Goal: Information Seeking & Learning: Learn about a topic

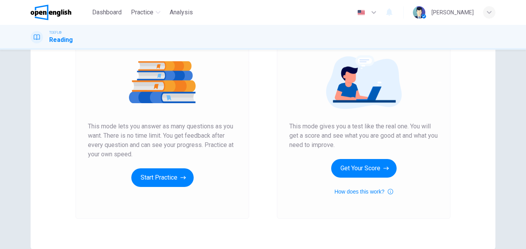
scroll to position [116, 0]
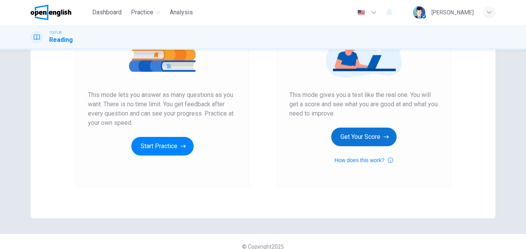
click at [361, 139] on button "Get Your Score" at bounding box center [363, 136] width 65 height 19
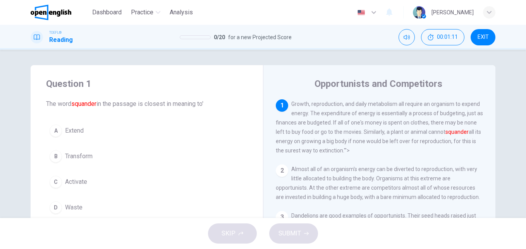
scroll to position [39, 0]
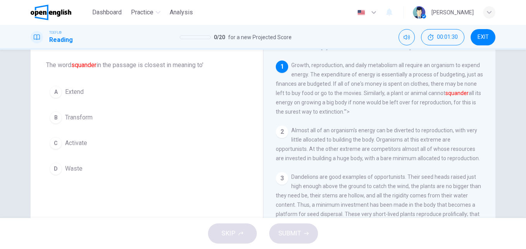
click at [76, 115] on span "Transform" at bounding box center [78, 117] width 27 height 9
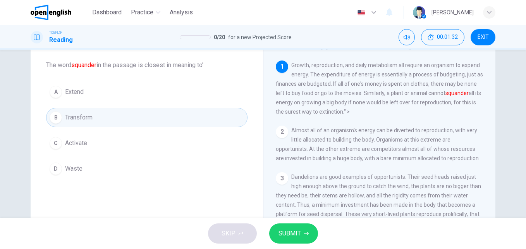
click at [302, 229] on button "SUBMIT" at bounding box center [293, 233] width 49 height 20
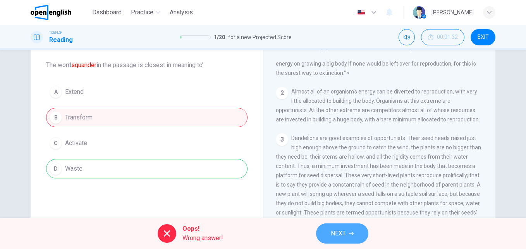
click at [335, 236] on span "NEXT" at bounding box center [338, 233] width 15 height 11
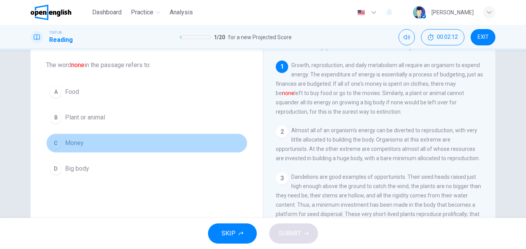
click at [88, 146] on button "C Money" at bounding box center [146, 142] width 201 height 19
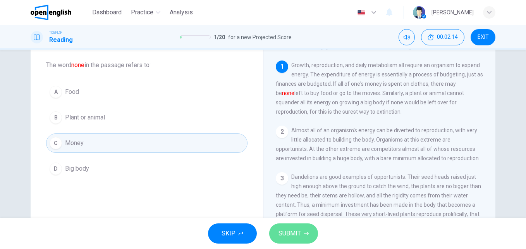
click at [296, 227] on button "SUBMIT" at bounding box center [293, 233] width 49 height 20
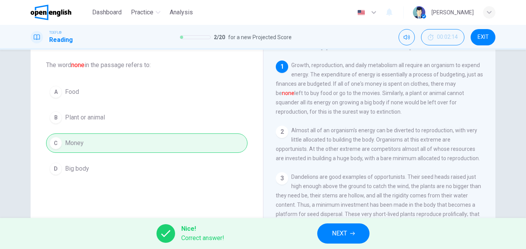
click at [356, 232] on button "NEXT" at bounding box center [343, 233] width 52 height 20
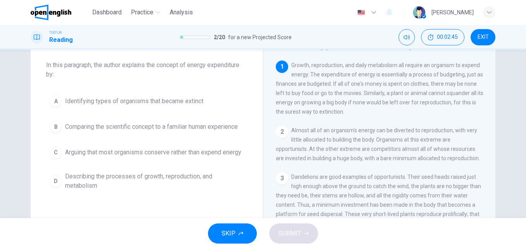
click at [61, 131] on button "B Comparing the scientific concept to a familiar human experience" at bounding box center [146, 126] width 201 height 19
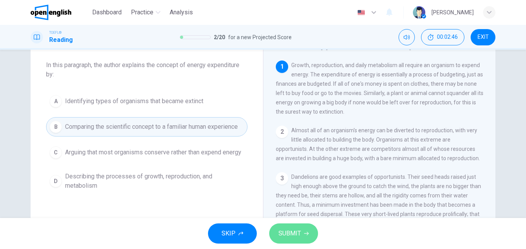
click at [310, 241] on button "SUBMIT" at bounding box center [293, 233] width 49 height 20
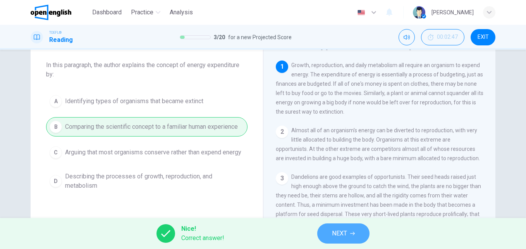
click at [337, 235] on span "NEXT" at bounding box center [339, 233] width 15 height 11
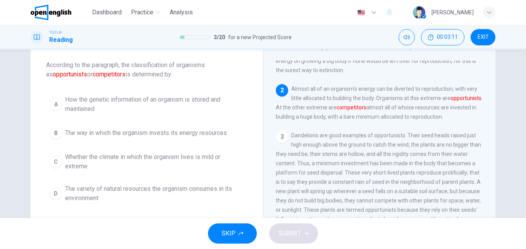
scroll to position [29, 0]
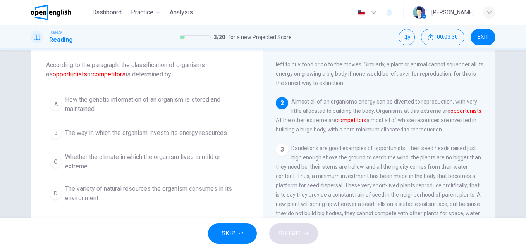
click at [94, 134] on span "The way in which the organism invests its energy resources" at bounding box center [146, 132] width 162 height 9
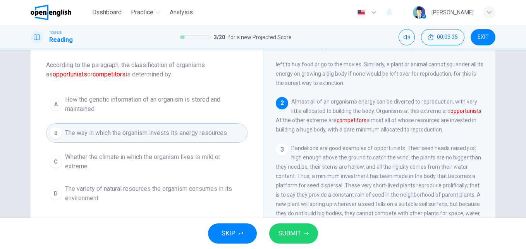
click at [298, 228] on span "SUBMIT" at bounding box center [289, 233] width 22 height 11
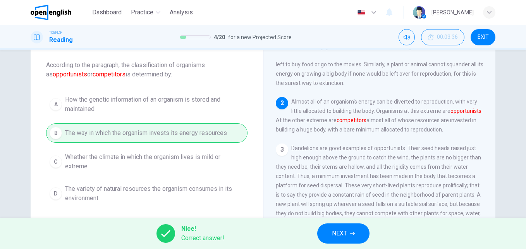
click at [350, 232] on button "NEXT" at bounding box center [343, 233] width 52 height 20
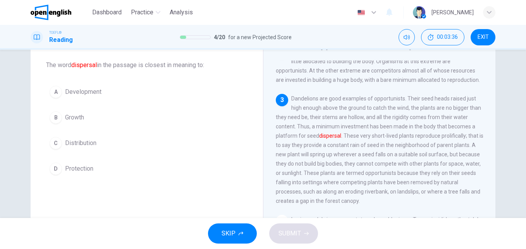
scroll to position [86, 0]
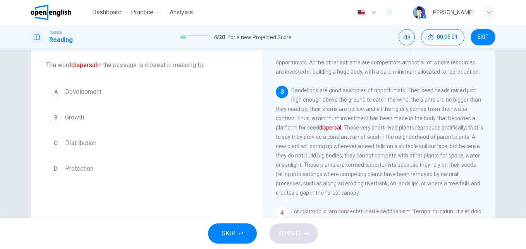
click at [102, 148] on button "C Distribution" at bounding box center [146, 142] width 201 height 19
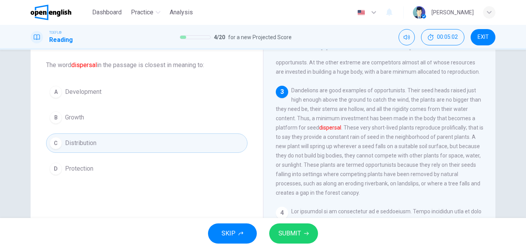
click at [290, 235] on span "SUBMIT" at bounding box center [289, 233] width 22 height 11
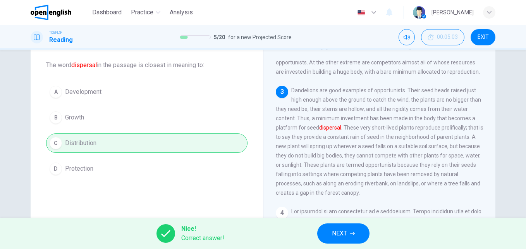
click at [344, 229] on span "NEXT" at bounding box center [339, 233] width 15 height 11
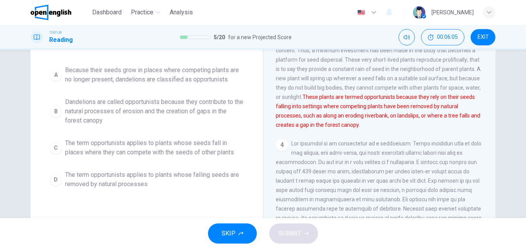
scroll to position [39, 0]
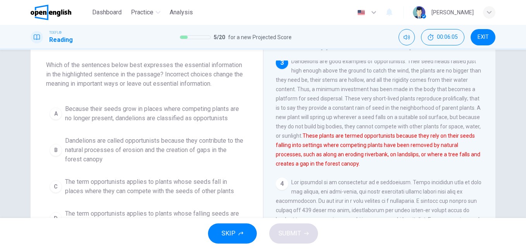
click at [107, 113] on span "Because their seeds grow in places where competing plants are no longer present…" at bounding box center [154, 113] width 179 height 19
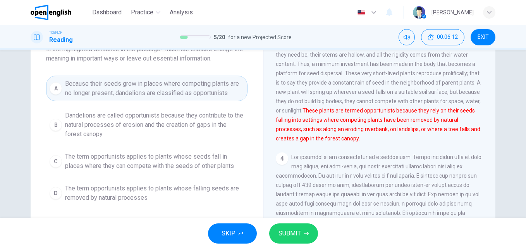
scroll to position [77, 0]
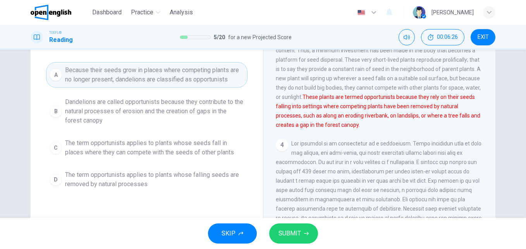
click at [107, 177] on span "The term opportunists applies to plants whose falling seeds are removed by natu…" at bounding box center [154, 179] width 179 height 19
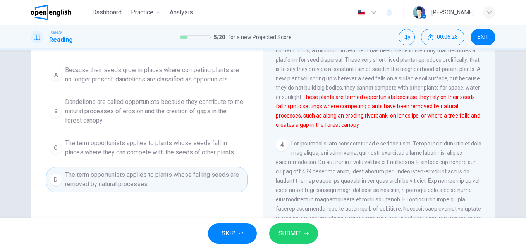
click at [300, 229] on span "SUBMIT" at bounding box center [289, 233] width 22 height 11
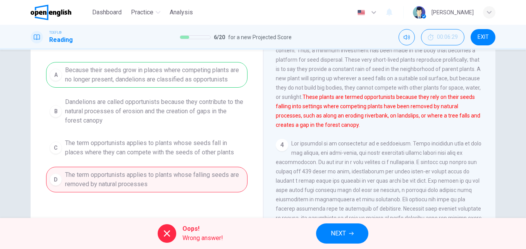
click at [339, 230] on span "NEXT" at bounding box center [338, 233] width 15 height 11
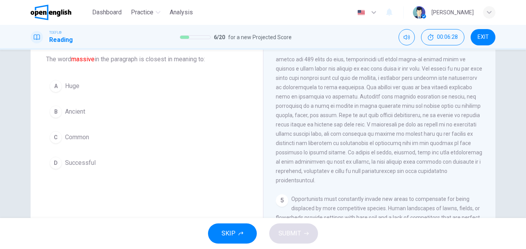
scroll to position [20, 0]
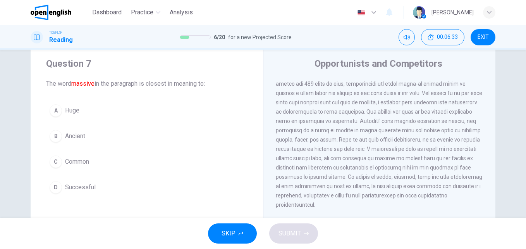
drag, startPoint x: 73, startPoint y: 86, endPoint x: 236, endPoint y: 84, distance: 163.1
click at [217, 84] on span "The word massive in the paragraph is closest in meaning to:" at bounding box center [146, 83] width 201 height 9
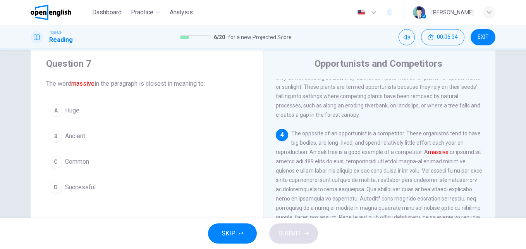
scroll to position [222, 0]
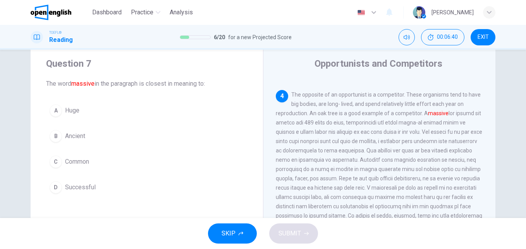
drag, startPoint x: 321, startPoint y: 113, endPoint x: 355, endPoint y: 113, distance: 33.7
click at [355, 113] on span "The opposite of an opportunist is a competitor. These organisms tend to have bi…" at bounding box center [379, 168] width 206 height 155
drag, startPoint x: 386, startPoint y: 115, endPoint x: 427, endPoint y: 115, distance: 40.7
click at [415, 115] on span "The opposite of an opportunist is a competitor. These organisms tend to have bi…" at bounding box center [379, 168] width 206 height 155
click at [82, 113] on button "A Huge" at bounding box center [146, 110] width 201 height 19
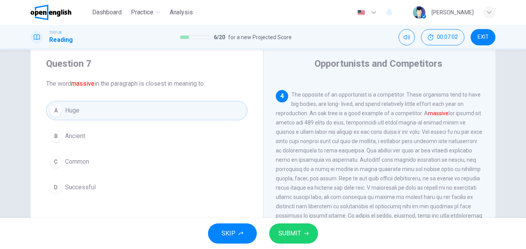
click at [294, 234] on span "SUBMIT" at bounding box center [289, 233] width 22 height 11
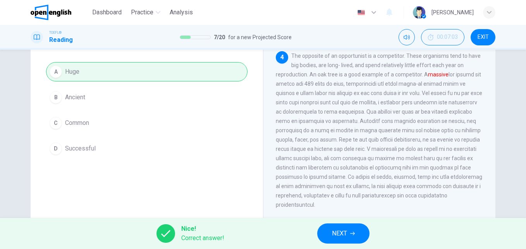
scroll to position [20, 0]
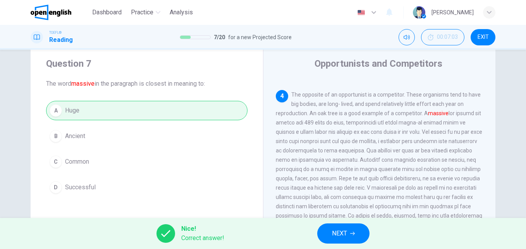
click at [353, 229] on button "NEXT" at bounding box center [343, 233] width 52 height 20
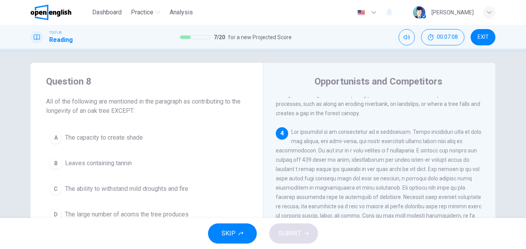
scroll to position [0, 0]
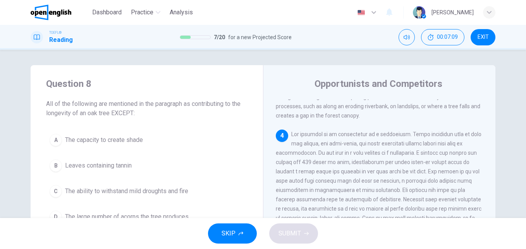
drag, startPoint x: 39, startPoint y: 105, endPoint x: 115, endPoint y: 105, distance: 75.9
click at [115, 105] on div "Question 8 All of the following are mentioned in the paragraph as contributing …" at bounding box center [147, 152] width 232 height 174
drag, startPoint x: 46, startPoint y: 103, endPoint x: 234, endPoint y: 101, distance: 187.9
click at [234, 101] on span "All of the following are mentioned in the paragraph as contributing to the long…" at bounding box center [146, 108] width 201 height 19
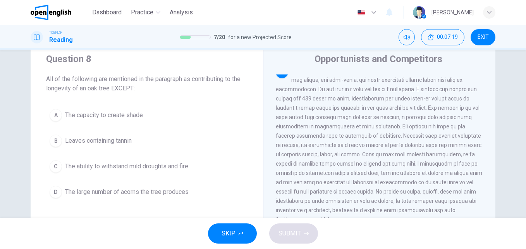
scroll to position [39, 0]
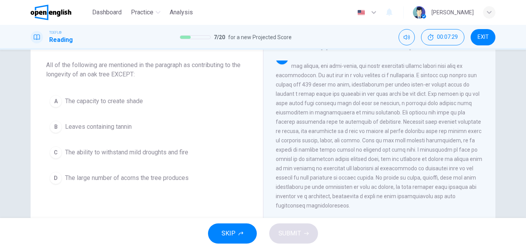
drag, startPoint x: 277, startPoint y: 105, endPoint x: 312, endPoint y: 102, distance: 35.4
click at [312, 102] on span at bounding box center [379, 130] width 206 height 155
drag, startPoint x: 274, startPoint y: 103, endPoint x: 325, endPoint y: 103, distance: 50.7
click at [325, 103] on span at bounding box center [379, 130] width 206 height 155
click at [103, 151] on span "The ability to withstand mild droughts and fire" at bounding box center [126, 152] width 123 height 9
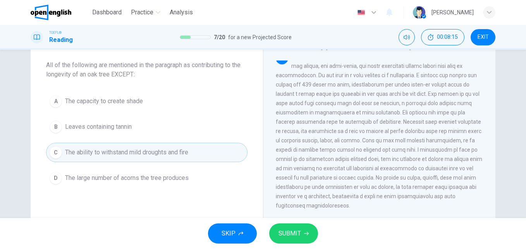
scroll to position [280, 0]
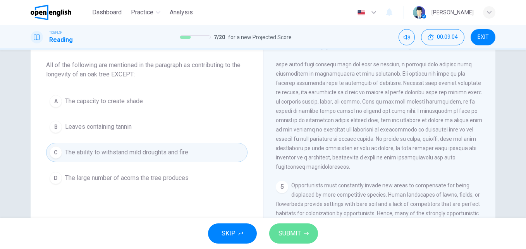
click at [300, 232] on span "SUBMIT" at bounding box center [289, 233] width 22 height 11
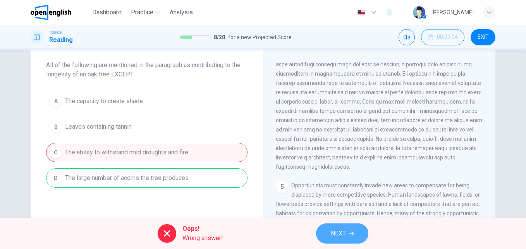
click at [349, 233] on button "NEXT" at bounding box center [342, 233] width 52 height 20
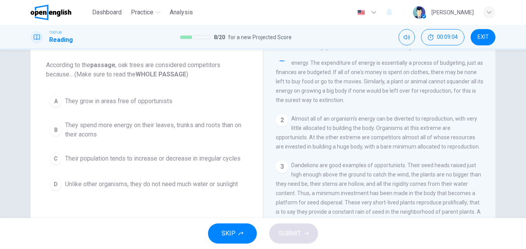
scroll to position [0, 0]
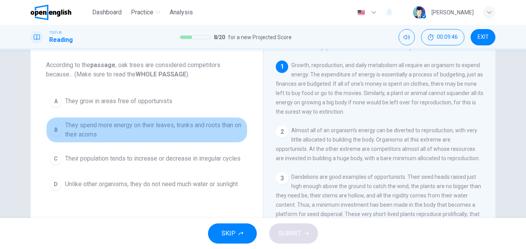
click at [83, 128] on span "They spend more energy on their leaves, trunks and roots than on their acorns" at bounding box center [154, 129] width 179 height 19
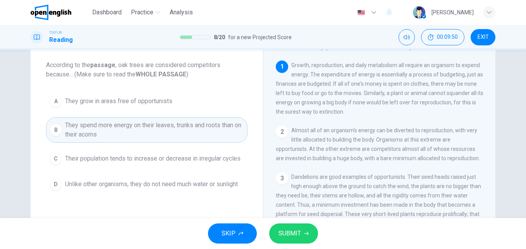
click at [299, 236] on span "SUBMIT" at bounding box center [289, 233] width 22 height 11
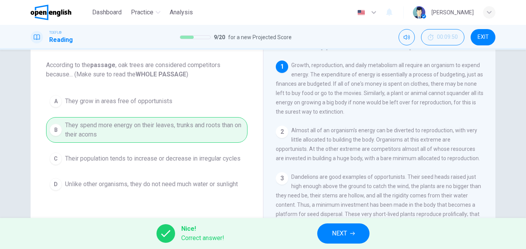
click at [334, 235] on span "NEXT" at bounding box center [339, 233] width 15 height 11
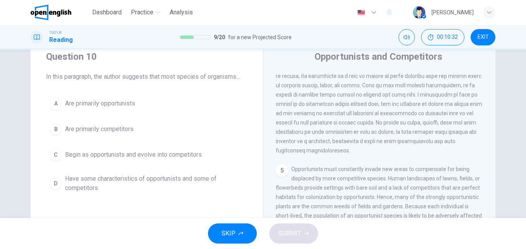
scroll to position [39, 0]
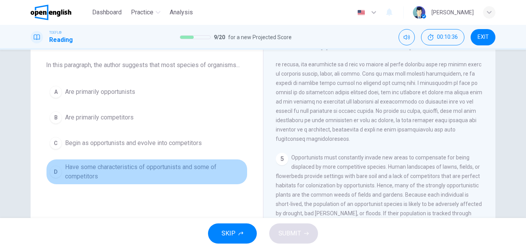
click at [85, 172] on span "Have some characteristics of opportunists and some of competitors" at bounding box center [154, 171] width 179 height 19
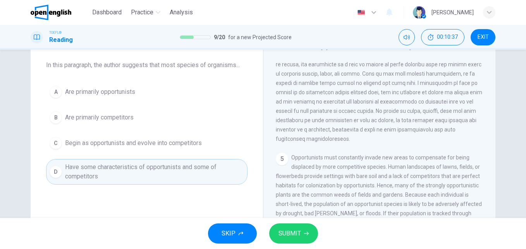
click at [296, 235] on span "SUBMIT" at bounding box center [289, 233] width 22 height 11
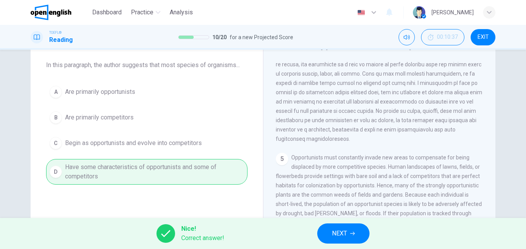
click at [339, 228] on span "NEXT" at bounding box center [339, 233] width 15 height 11
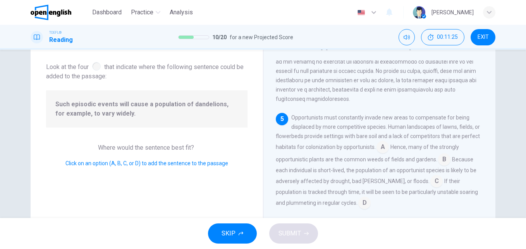
click at [430, 180] on input at bounding box center [436, 181] width 12 height 12
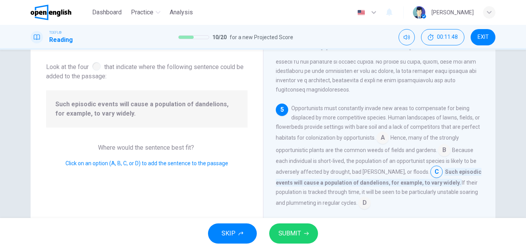
click at [443, 156] on input at bounding box center [444, 150] width 12 height 12
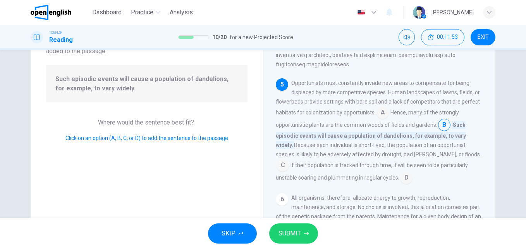
scroll to position [77, 0]
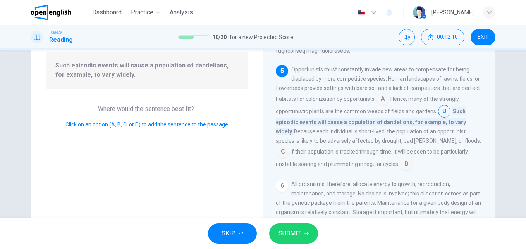
click at [272, 240] on button "SUBMIT" at bounding box center [293, 233] width 49 height 20
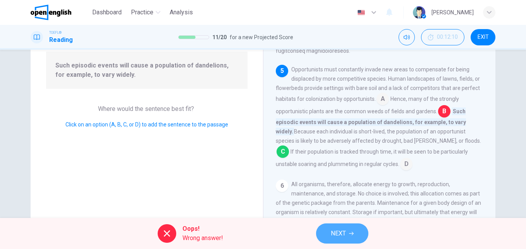
click at [332, 242] on button "NEXT" at bounding box center [342, 233] width 52 height 20
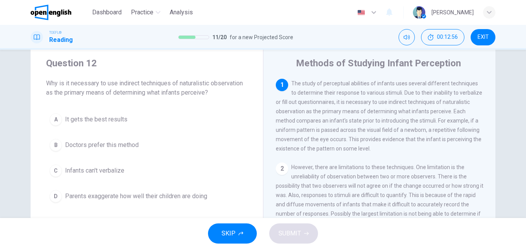
scroll to position [39, 0]
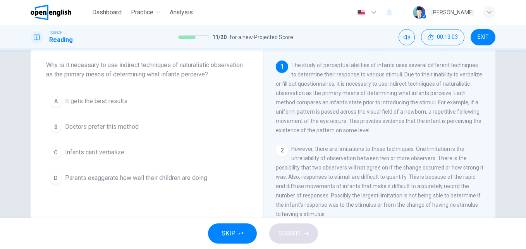
click at [82, 153] on span "Infants can't verbalize" at bounding box center [94, 152] width 59 height 9
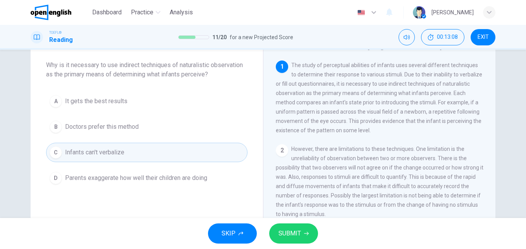
click at [287, 230] on span "SUBMIT" at bounding box center [289, 233] width 22 height 11
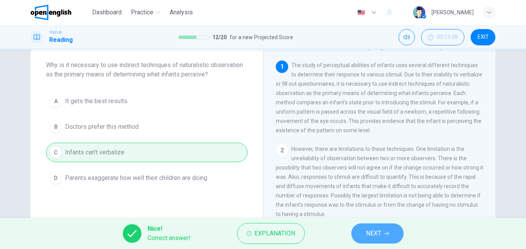
click at [383, 230] on button "NEXT" at bounding box center [377, 233] width 52 height 20
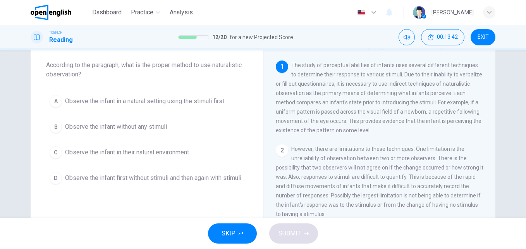
click at [97, 157] on button "C Observe the infant in their natural environment" at bounding box center [146, 152] width 201 height 19
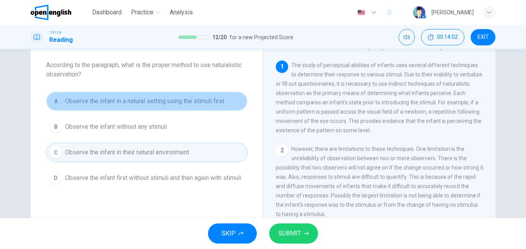
click at [114, 105] on span "Observe the infant in a natural setting using the stimuli first" at bounding box center [144, 100] width 159 height 9
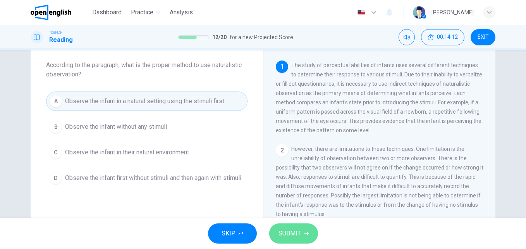
click at [309, 231] on button "SUBMIT" at bounding box center [293, 233] width 49 height 20
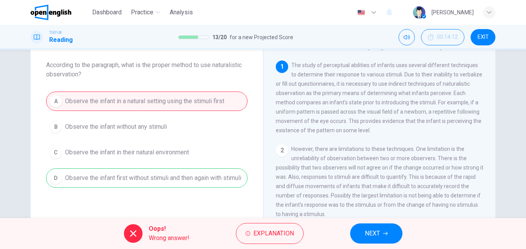
click at [368, 234] on span "NEXT" at bounding box center [372, 233] width 15 height 11
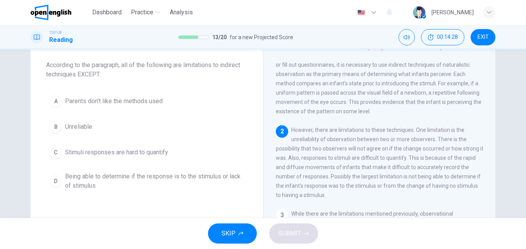
drag, startPoint x: 290, startPoint y: 145, endPoint x: 366, endPoint y: 145, distance: 76.3
click at [366, 145] on span "However, there are limitations to these techniques. One limitation is the unrel…" at bounding box center [380, 162] width 208 height 71
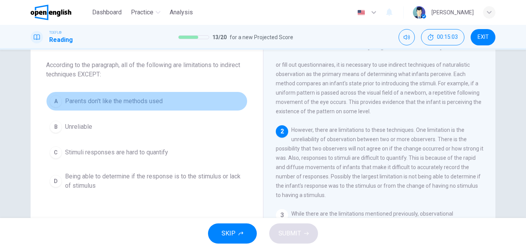
click at [100, 101] on span "Parents don't like the methods used" at bounding box center [114, 100] width 98 height 9
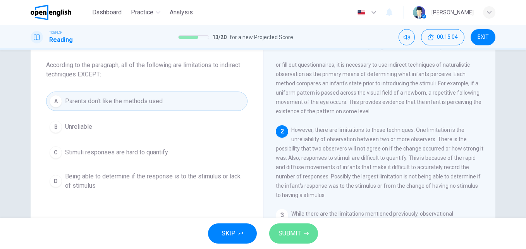
click at [311, 232] on button "SUBMIT" at bounding box center [293, 233] width 49 height 20
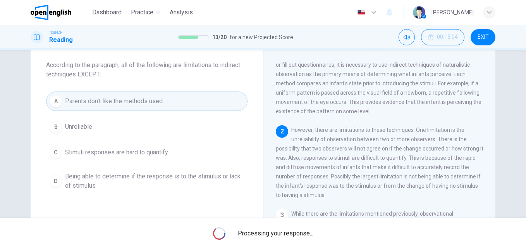
scroll to position [0, 0]
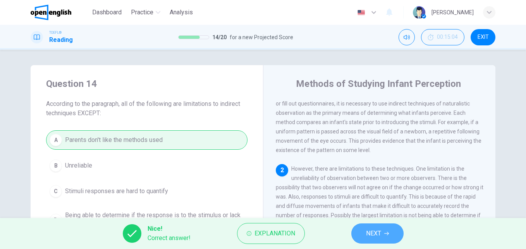
click at [389, 232] on icon "button" at bounding box center [386, 233] width 5 height 5
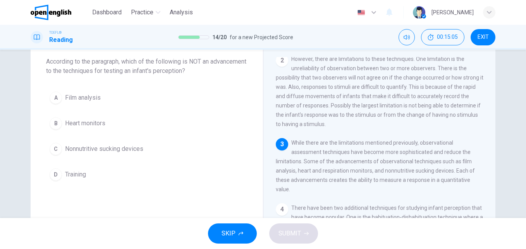
scroll to position [39, 0]
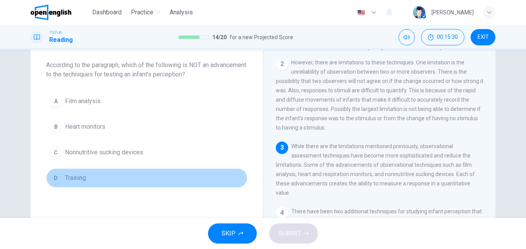
click at [107, 180] on button "D Training" at bounding box center [146, 177] width 201 height 19
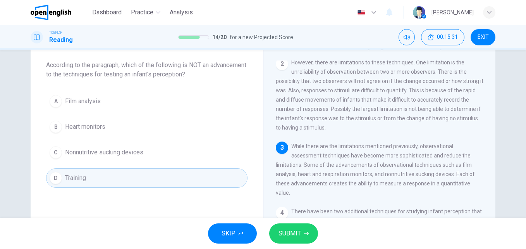
click at [303, 235] on button "SUBMIT" at bounding box center [293, 233] width 49 height 20
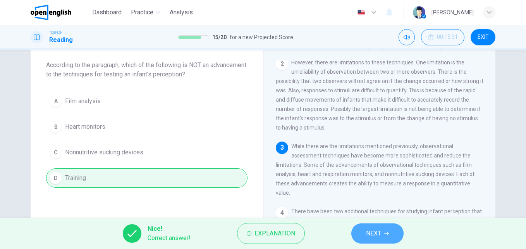
click at [376, 231] on span "NEXT" at bounding box center [373, 233] width 15 height 11
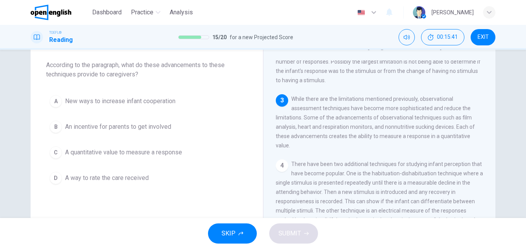
scroll to position [105, 0]
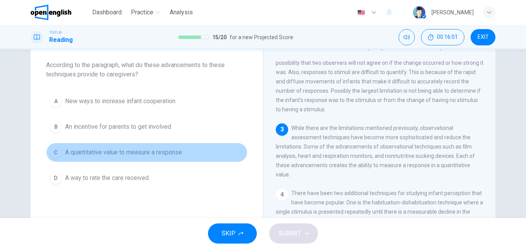
click at [86, 155] on span "A quantitative value to measure a response" at bounding box center [123, 152] width 117 height 9
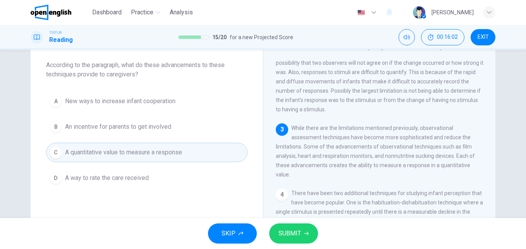
click at [309, 237] on button "SUBMIT" at bounding box center [293, 233] width 49 height 20
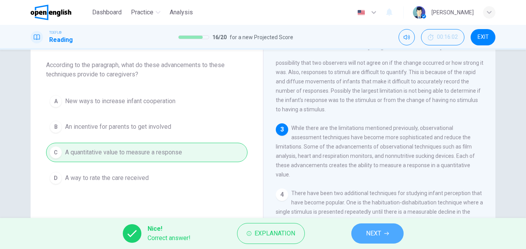
click at [383, 226] on button "NEXT" at bounding box center [377, 233] width 52 height 20
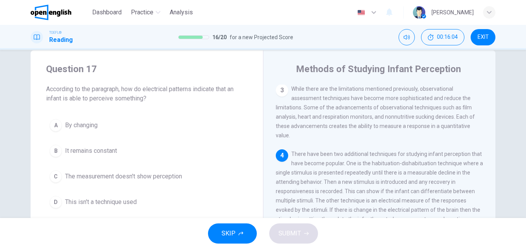
scroll to position [39, 0]
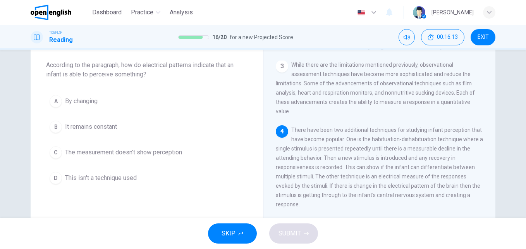
drag, startPoint x: 289, startPoint y: 135, endPoint x: 352, endPoint y: 133, distance: 63.2
click at [352, 133] on span "There have been two additional techniques for studying infant perception that h…" at bounding box center [379, 167] width 207 height 81
drag, startPoint x: 346, startPoint y: 134, endPoint x: 440, endPoint y: 136, distance: 93.8
click at [440, 136] on span "There have been two additional techniques for studying infant perception that h…" at bounding box center [379, 167] width 207 height 81
drag, startPoint x: 274, startPoint y: 165, endPoint x: 338, endPoint y: 163, distance: 64.3
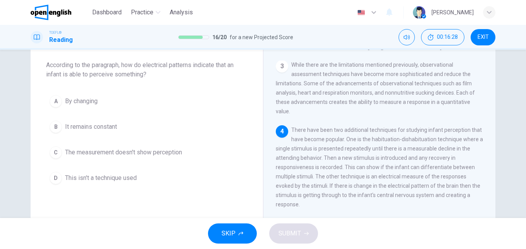
click at [338, 163] on span "There have been two additional techniques for studying infant perception that h…" at bounding box center [379, 167] width 207 height 81
click at [73, 105] on span "By changing" at bounding box center [81, 100] width 33 height 9
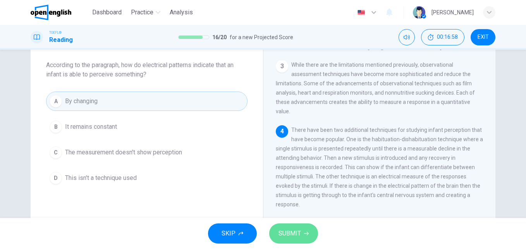
click at [284, 232] on span "SUBMIT" at bounding box center [289, 233] width 22 height 11
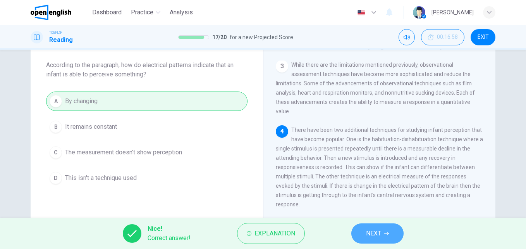
click at [383, 229] on button "NEXT" at bounding box center [377, 233] width 52 height 20
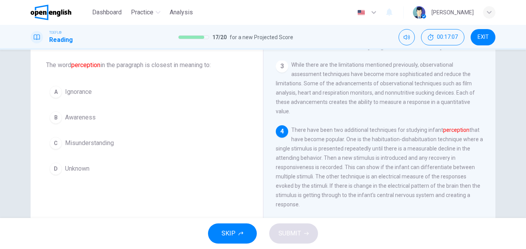
click at [85, 146] on span "Misunderstanding" at bounding box center [89, 142] width 49 height 9
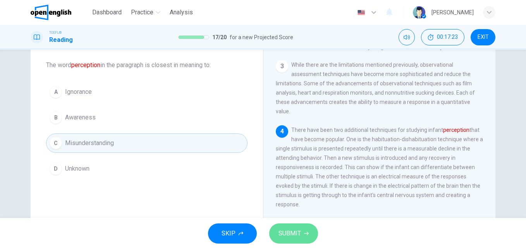
click at [290, 227] on button "SUBMIT" at bounding box center [293, 233] width 49 height 20
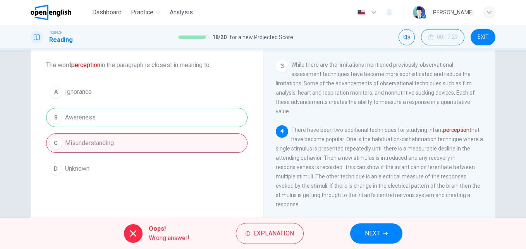
click at [378, 236] on span "NEXT" at bounding box center [372, 233] width 15 height 11
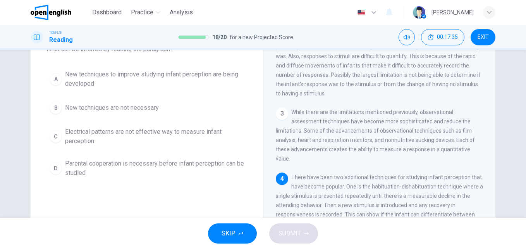
scroll to position [93, 0]
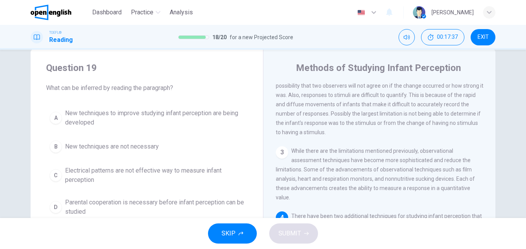
click at [116, 122] on span "New techniques to improve studying infant perception are being developed" at bounding box center [154, 117] width 179 height 19
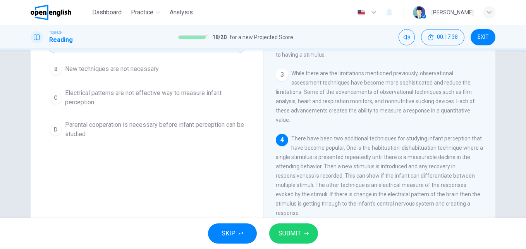
click at [283, 224] on button "SUBMIT" at bounding box center [293, 233] width 49 height 20
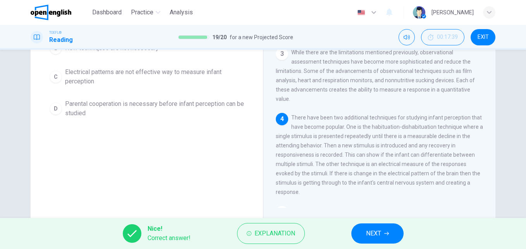
scroll to position [132, 0]
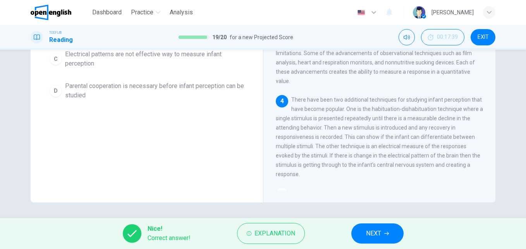
click at [385, 232] on icon "button" at bounding box center [386, 233] width 5 height 5
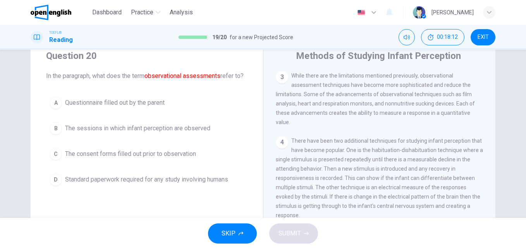
scroll to position [16, 0]
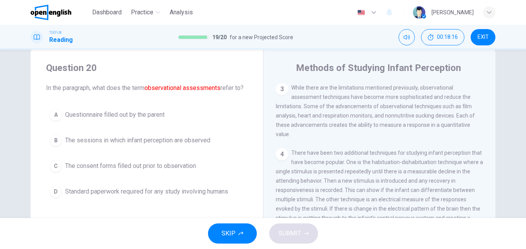
click at [88, 145] on span "The sessions in which infant perception are observed" at bounding box center [137, 140] width 145 height 9
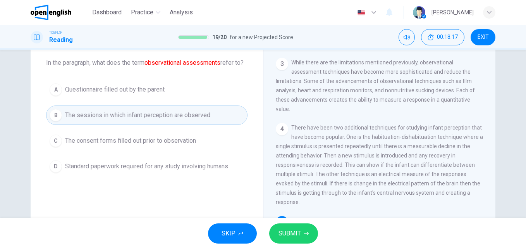
scroll to position [55, 0]
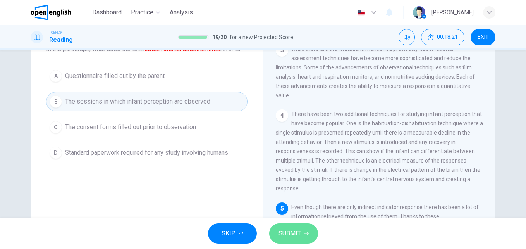
click at [297, 241] on button "SUBMIT" at bounding box center [293, 233] width 49 height 20
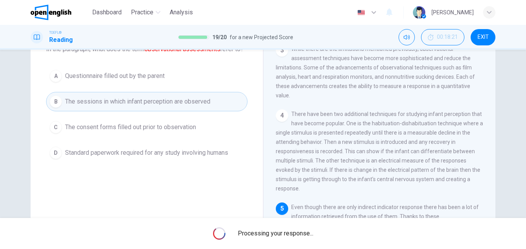
scroll to position [0, 0]
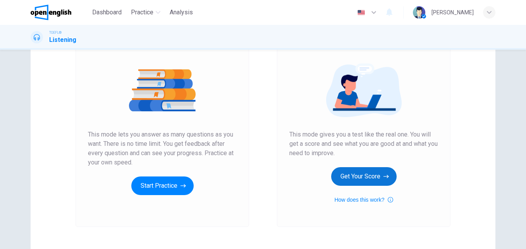
scroll to position [77, 0]
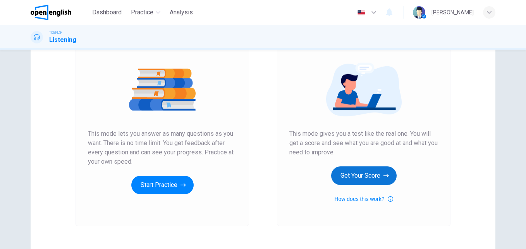
click at [358, 172] on button "Get Your Score" at bounding box center [363, 175] width 65 height 19
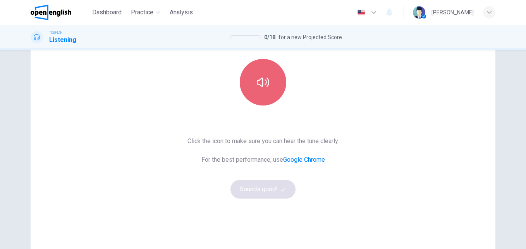
click at [261, 97] on button "button" at bounding box center [263, 82] width 46 height 46
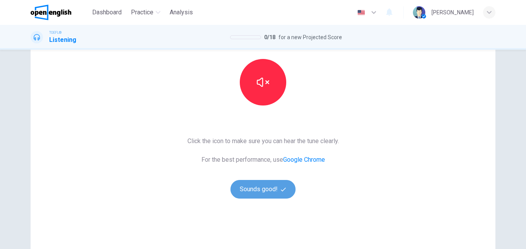
click at [261, 189] on button "Sounds good!" at bounding box center [262, 189] width 65 height 19
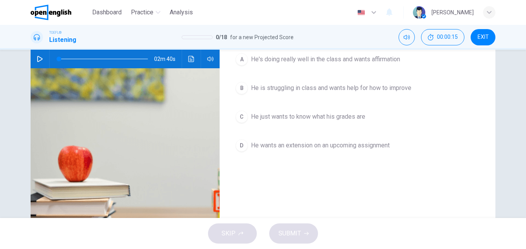
click at [41, 57] on button "button" at bounding box center [40, 59] width 12 height 19
type input "*"
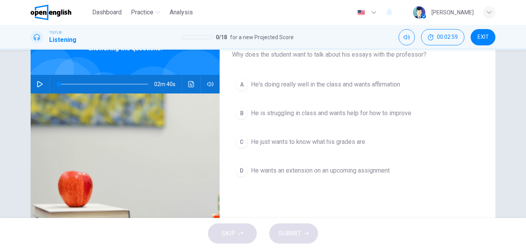
scroll to position [39, 0]
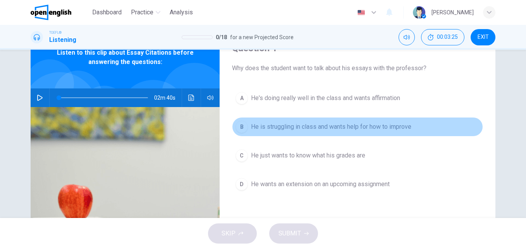
click at [293, 135] on button "B He is struggling in class and wants help for how to improve" at bounding box center [357, 126] width 251 height 19
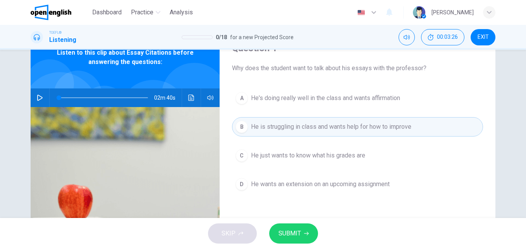
click at [296, 230] on span "SUBMIT" at bounding box center [289, 233] width 22 height 11
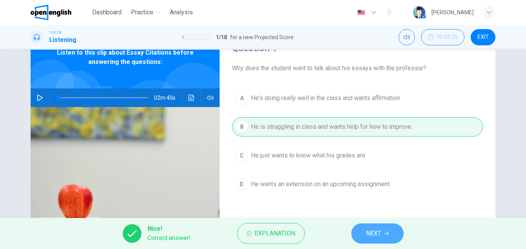
click at [373, 230] on span "NEXT" at bounding box center [373, 233] width 15 height 11
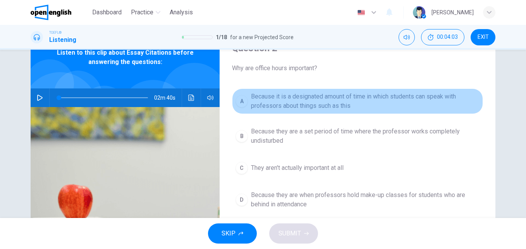
click at [280, 98] on span "Because it is a designated amount of time in which students can speak with prof…" at bounding box center [365, 101] width 229 height 19
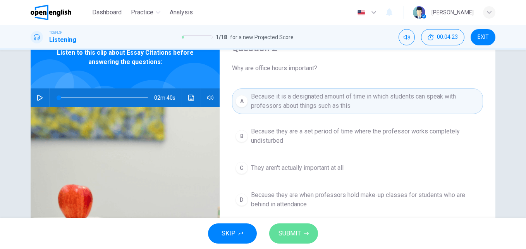
click at [308, 236] on button "SUBMIT" at bounding box center [293, 233] width 49 height 20
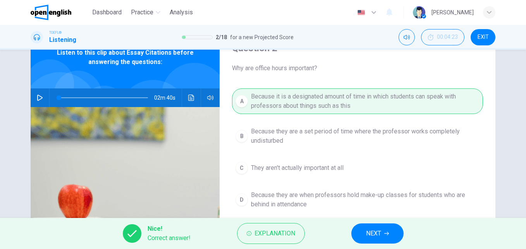
click at [363, 227] on button "NEXT" at bounding box center [377, 233] width 52 height 20
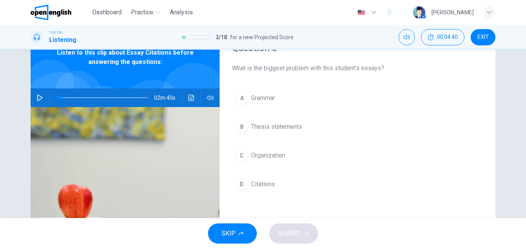
click at [272, 186] on span "Citations" at bounding box center [263, 183] width 24 height 9
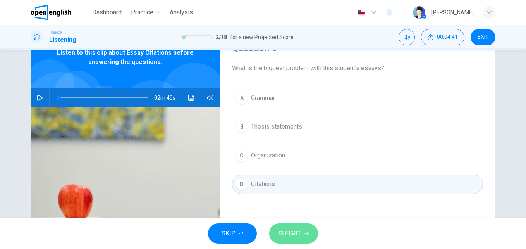
click at [301, 232] on button "SUBMIT" at bounding box center [293, 233] width 49 height 20
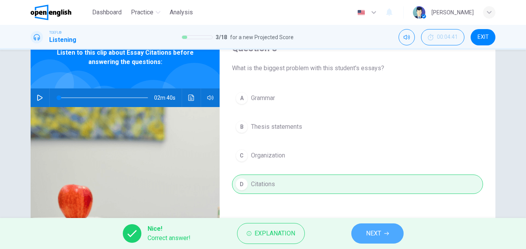
click at [371, 232] on span "NEXT" at bounding box center [373, 233] width 15 height 11
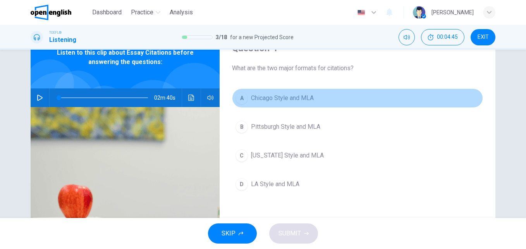
click at [280, 92] on button "A Chicago Style and MLA" at bounding box center [357, 97] width 251 height 19
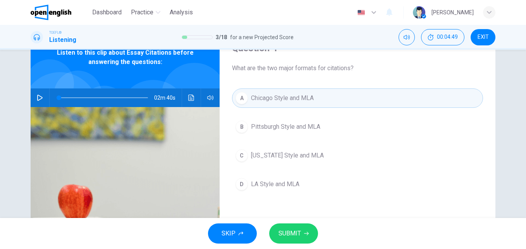
click at [300, 234] on span "SUBMIT" at bounding box center [289, 233] width 22 height 11
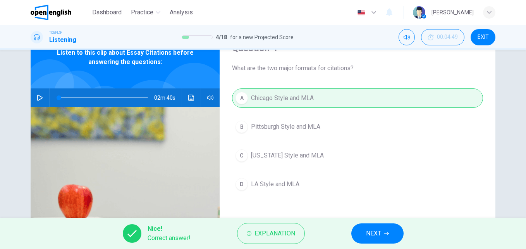
click at [369, 241] on button "NEXT" at bounding box center [377, 233] width 52 height 20
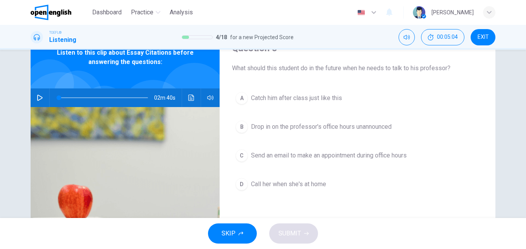
click at [287, 153] on span "Send an email to make an appointment during office hours" at bounding box center [329, 155] width 156 height 9
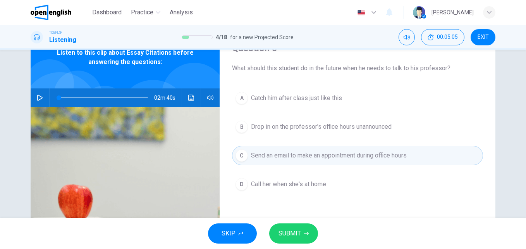
click at [302, 234] on button "SUBMIT" at bounding box center [293, 233] width 49 height 20
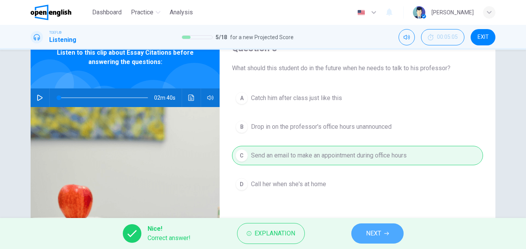
click at [388, 232] on icon "button" at bounding box center [386, 233] width 5 height 3
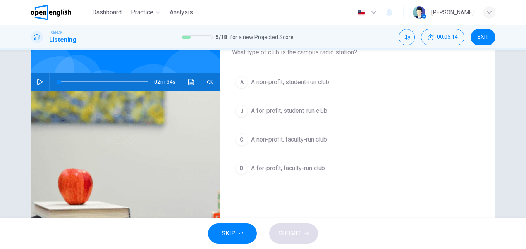
scroll to position [16, 0]
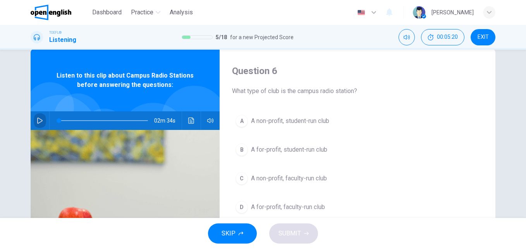
click at [38, 121] on icon "button" at bounding box center [40, 120] width 6 height 6
type input "*"
click at [40, 119] on icon "button" at bounding box center [40, 120] width 6 height 6
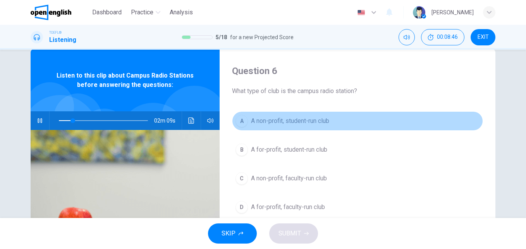
click at [275, 119] on span "A non-profit, student-run club" at bounding box center [290, 120] width 78 height 9
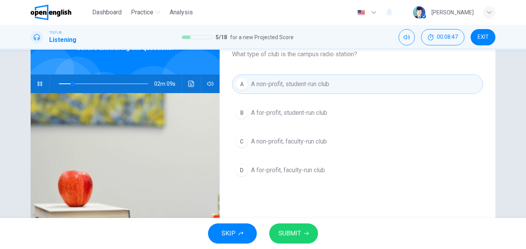
scroll to position [55, 0]
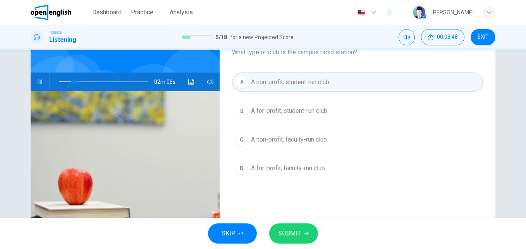
click at [302, 231] on button "SUBMIT" at bounding box center [293, 233] width 49 height 20
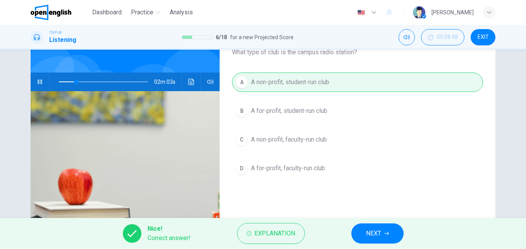
scroll to position [16, 0]
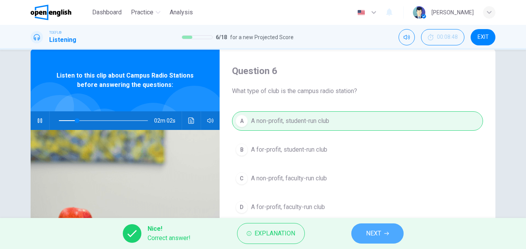
click at [371, 234] on span "NEXT" at bounding box center [373, 233] width 15 height 11
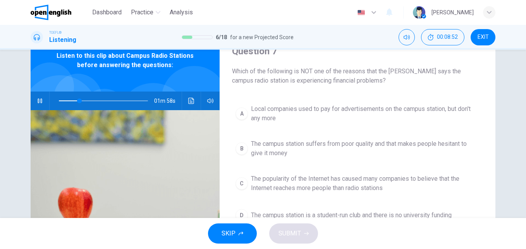
scroll to position [55, 0]
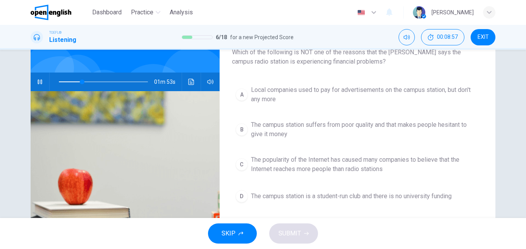
click at [34, 83] on button "button" at bounding box center [40, 81] width 12 height 19
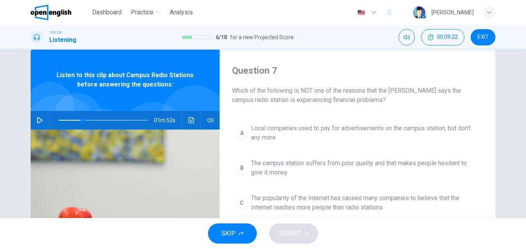
scroll to position [16, 0]
click at [270, 167] on span "The campus station suffers from poor quality and that makes people hesitant to …" at bounding box center [365, 168] width 229 height 19
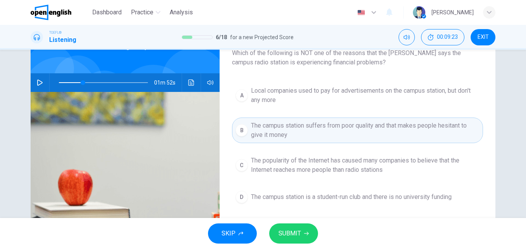
scroll to position [55, 0]
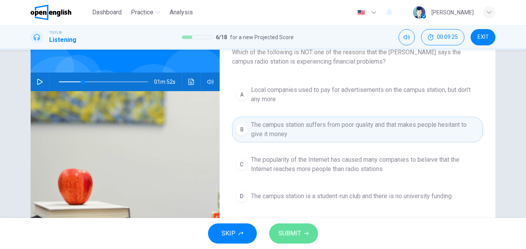
click at [297, 230] on span "SUBMIT" at bounding box center [289, 233] width 22 height 11
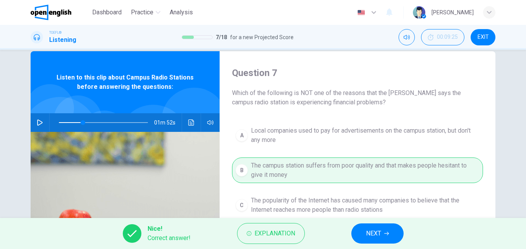
scroll to position [0, 0]
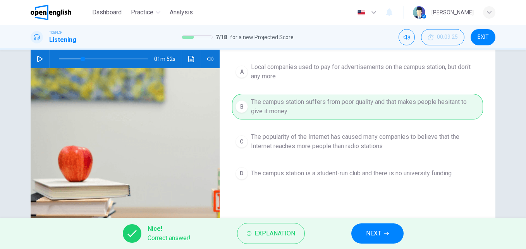
click at [374, 237] on span "NEXT" at bounding box center [373, 233] width 15 height 11
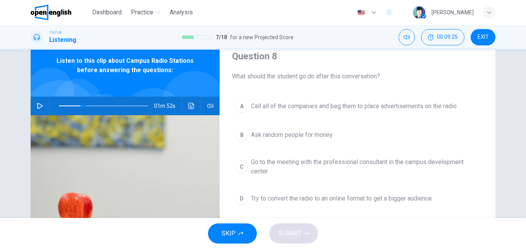
scroll to position [29, 0]
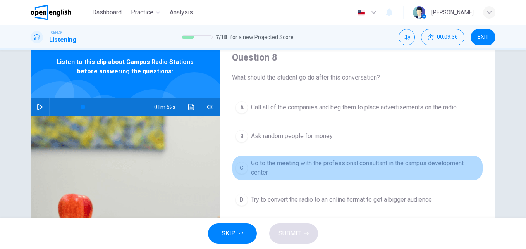
click at [284, 165] on span "Go to the meeting with the professional consultant in the campus development ce…" at bounding box center [365, 167] width 229 height 19
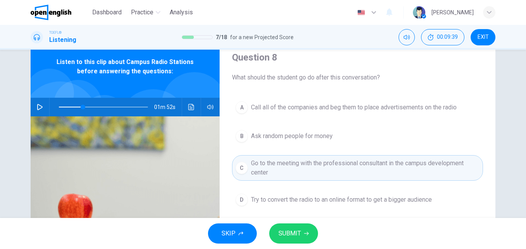
click at [293, 230] on span "SUBMIT" at bounding box center [289, 233] width 22 height 11
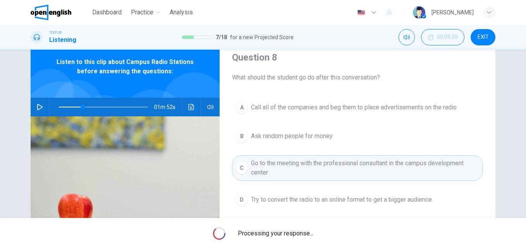
type input "**"
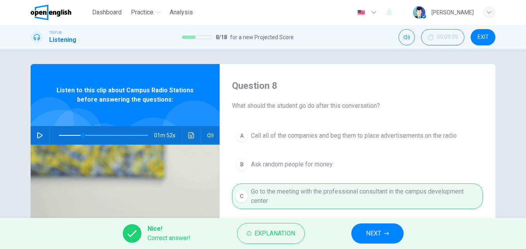
scroll to position [0, 0]
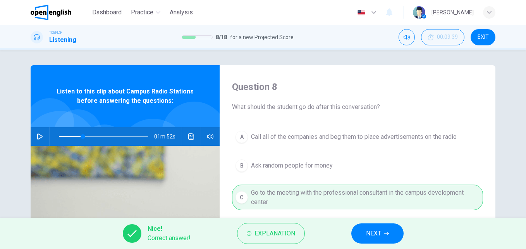
click at [362, 232] on button "NEXT" at bounding box center [377, 233] width 52 height 20
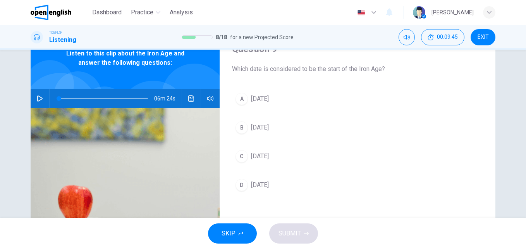
scroll to position [39, 0]
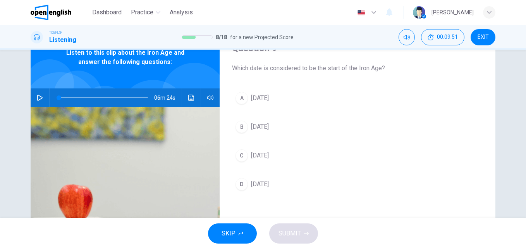
click at [34, 95] on button "button" at bounding box center [40, 97] width 12 height 19
click at [38, 88] on button "button" at bounding box center [40, 97] width 12 height 19
click at [64, 96] on span at bounding box center [65, 97] width 5 height 5
click at [37, 98] on icon "button" at bounding box center [40, 98] width 6 height 6
click at [43, 99] on button "button" at bounding box center [40, 97] width 12 height 19
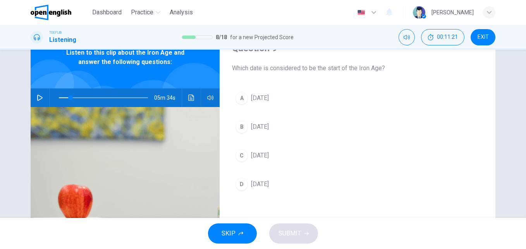
click at [38, 99] on icon "button" at bounding box center [39, 98] width 5 height 6
type input "*"
click at [247, 100] on button "A [DATE]" at bounding box center [357, 97] width 251 height 19
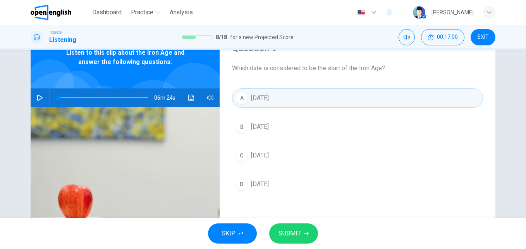
click at [301, 235] on button "SUBMIT" at bounding box center [293, 233] width 49 height 20
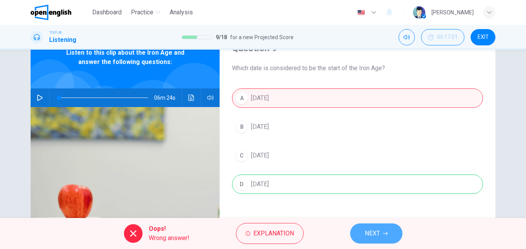
click at [378, 230] on span "NEXT" at bounding box center [372, 233] width 15 height 11
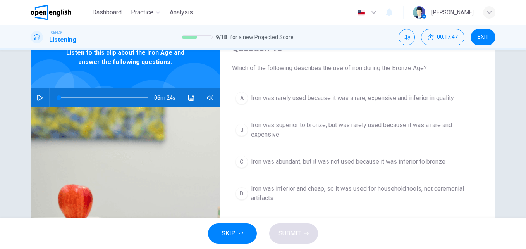
click at [291, 198] on span "Iron was inferior and cheap, so it was used for household tools, not ceremonial…" at bounding box center [365, 193] width 229 height 19
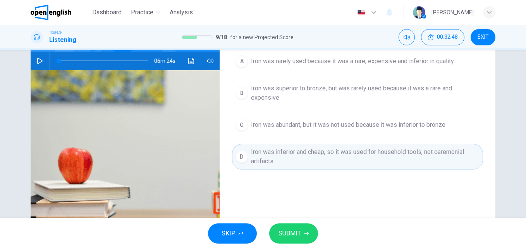
scroll to position [77, 0]
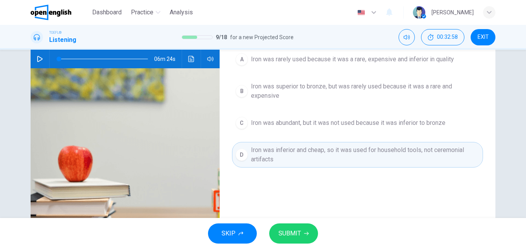
click at [296, 229] on span "SUBMIT" at bounding box center [289, 233] width 22 height 11
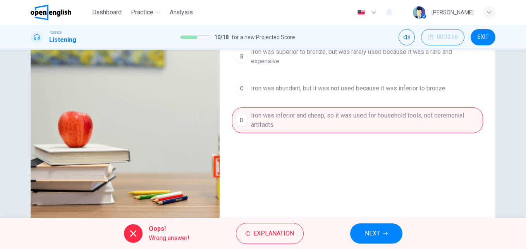
scroll to position [116, 0]
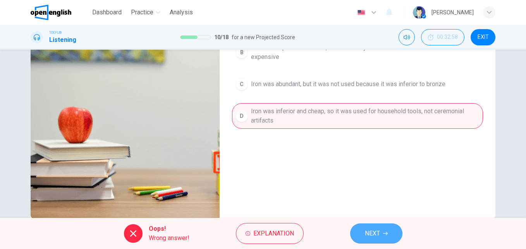
click at [374, 237] on span "NEXT" at bounding box center [372, 233] width 15 height 11
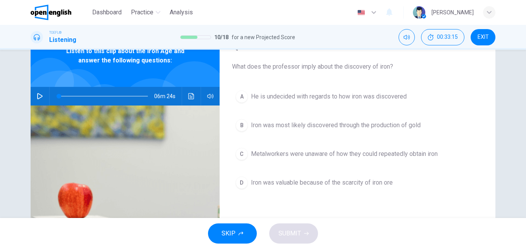
scroll to position [39, 0]
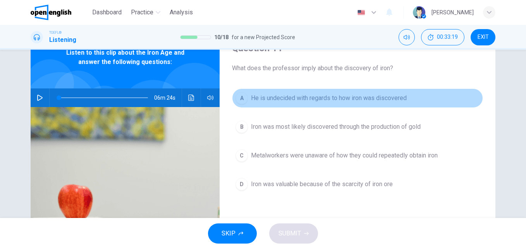
click at [284, 101] on span "He is undecided with regards to how iron was discovered" at bounding box center [329, 97] width 156 height 9
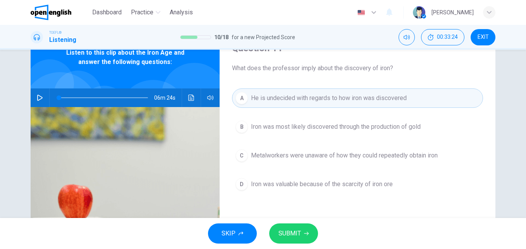
click at [297, 234] on span "SUBMIT" at bounding box center [289, 233] width 22 height 11
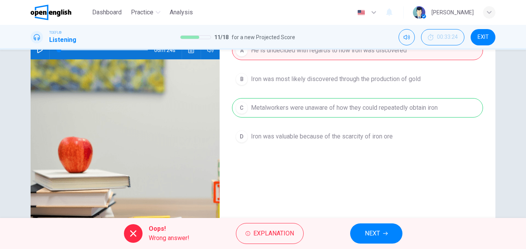
scroll to position [77, 0]
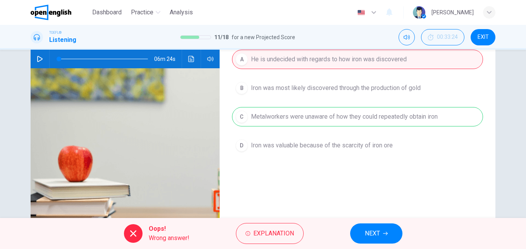
click at [373, 236] on span "NEXT" at bounding box center [372, 233] width 15 height 11
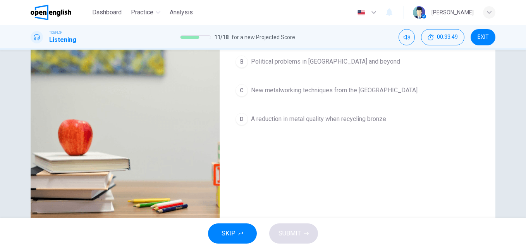
scroll to position [116, 0]
